Goal: Browse casually: Explore the website without a specific task or goal

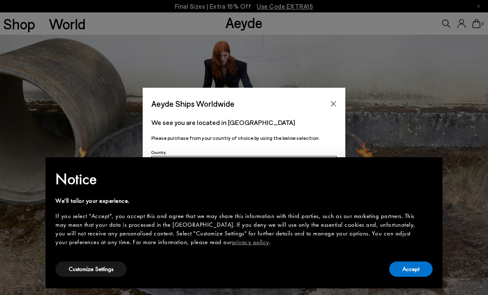
scroll to position [1269, 0]
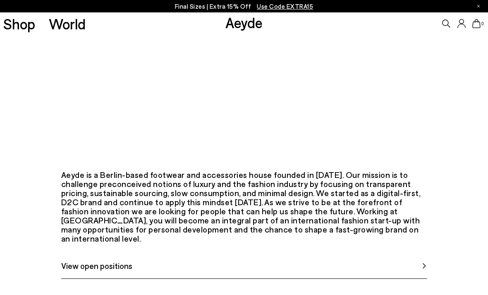
scroll to position [244, 0]
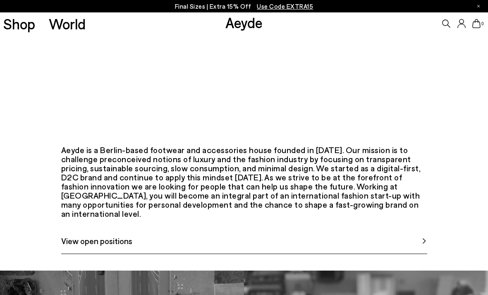
click at [91, 247] on span "View open positions" at bounding box center [96, 241] width 71 height 12
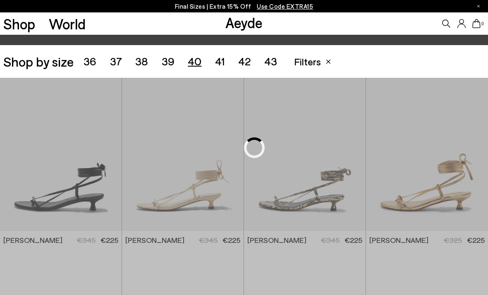
scroll to position [136, 0]
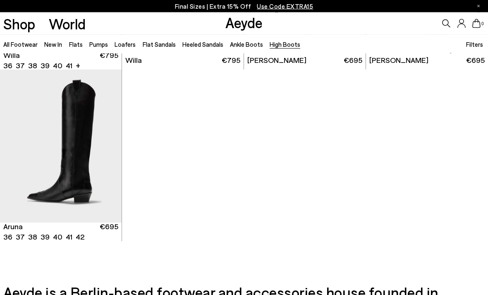
scroll to position [327, 0]
